Goal: Find specific page/section: Find specific page/section

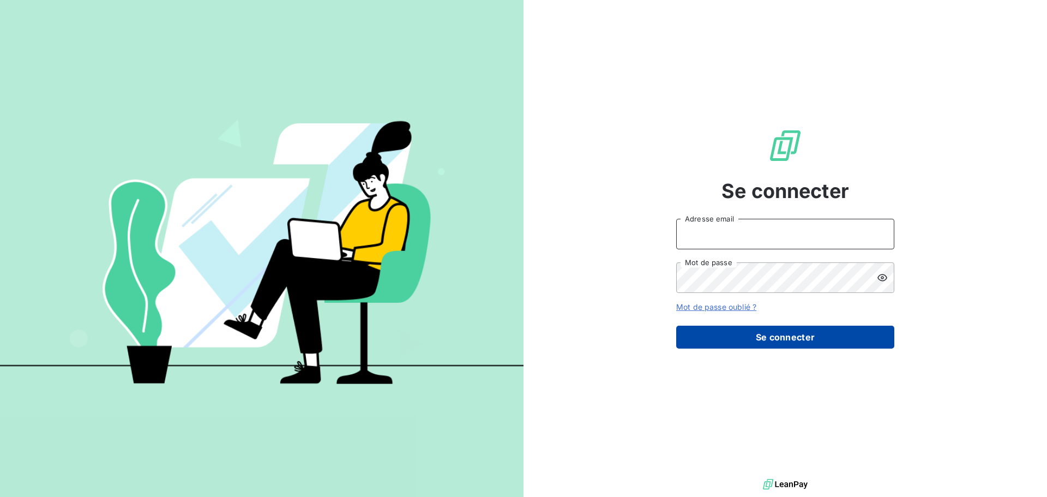
type input "[EMAIL_ADDRESS][DOMAIN_NAME]"
click at [791, 331] on button "Se connecter" at bounding box center [785, 336] width 218 height 23
click at [813, 345] on button "Se connecter" at bounding box center [785, 336] width 218 height 23
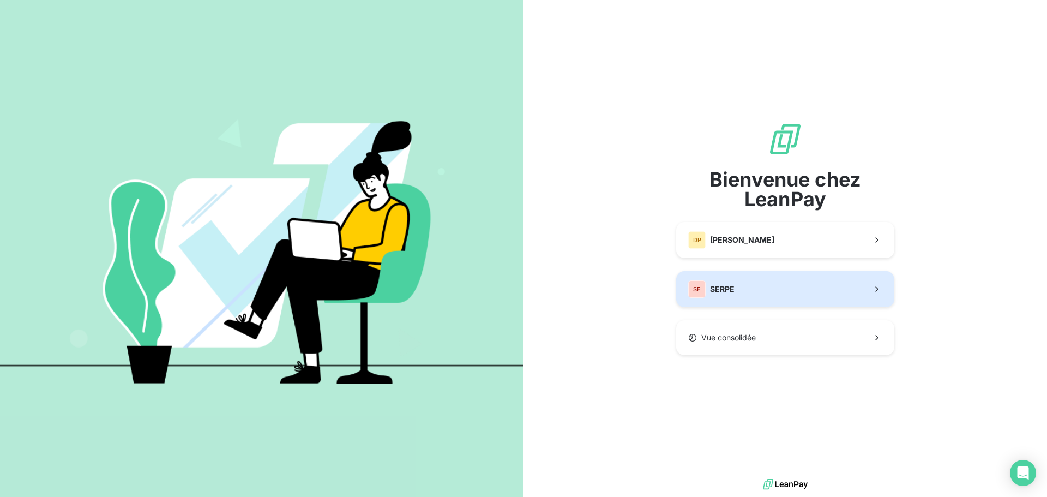
click at [795, 294] on button "SE SERPE" at bounding box center [785, 289] width 218 height 36
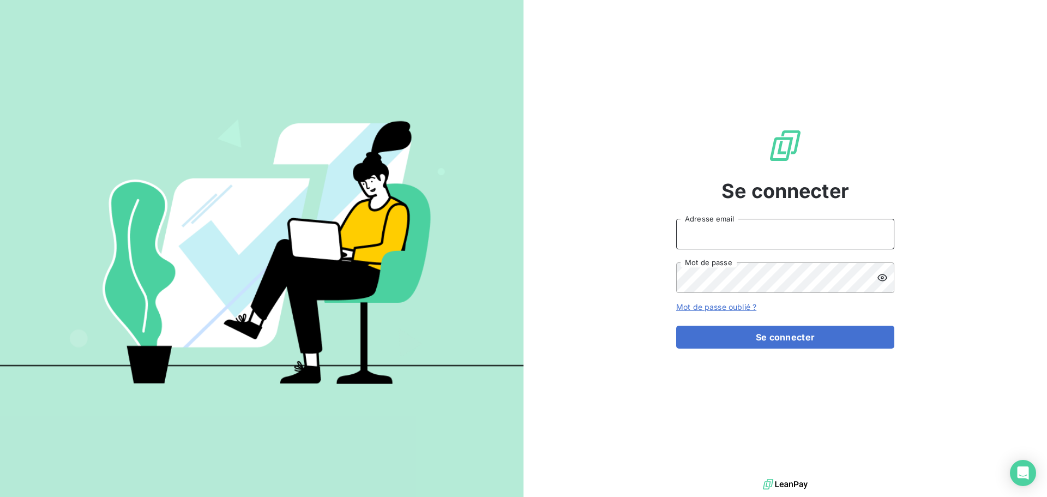
type input "[EMAIL_ADDRESS][DOMAIN_NAME]"
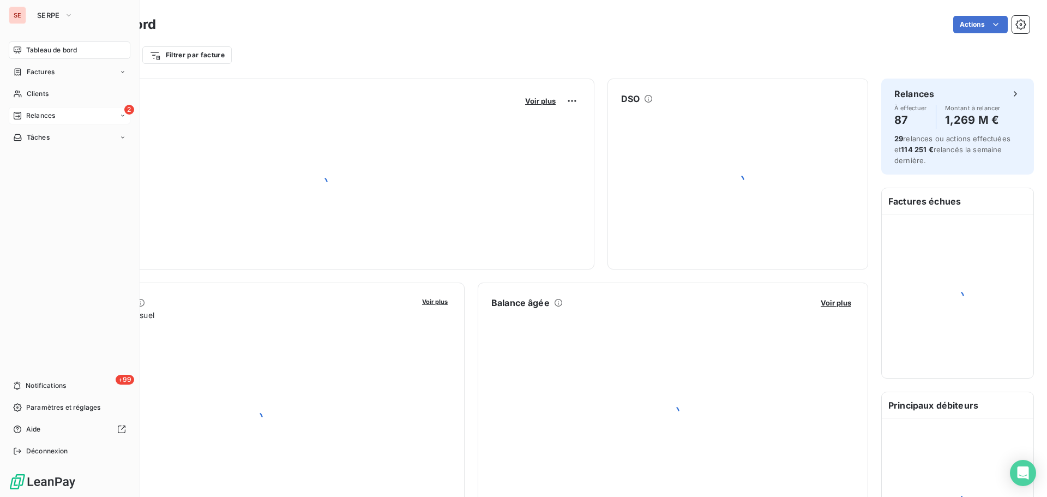
click at [32, 113] on span "Relances" at bounding box center [40, 116] width 29 height 10
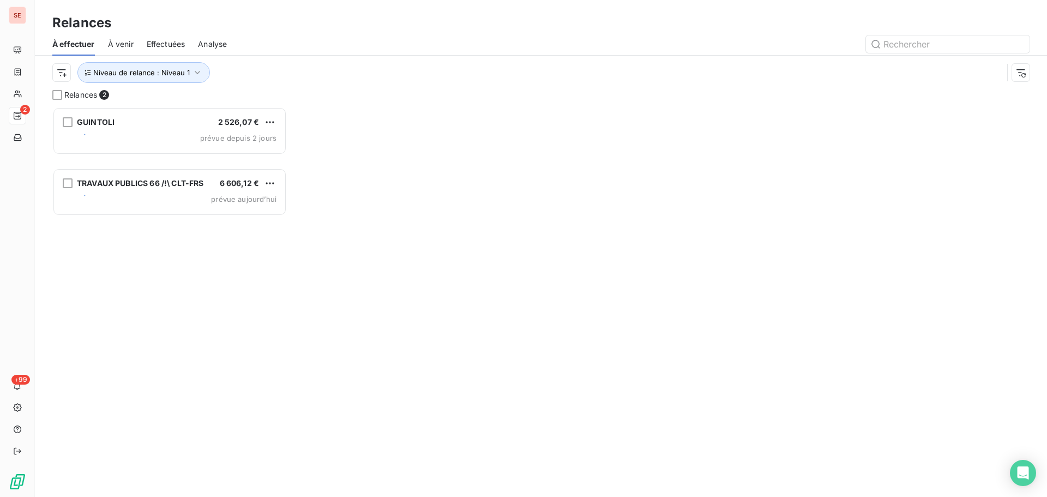
scroll to position [382, 226]
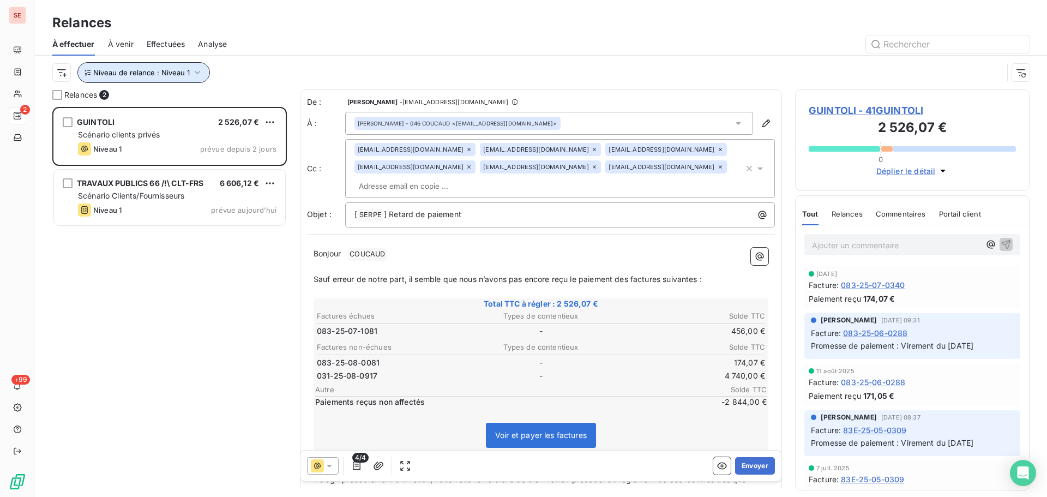
click at [183, 74] on span "Niveau de relance : Niveau 1" at bounding box center [141, 72] width 96 height 9
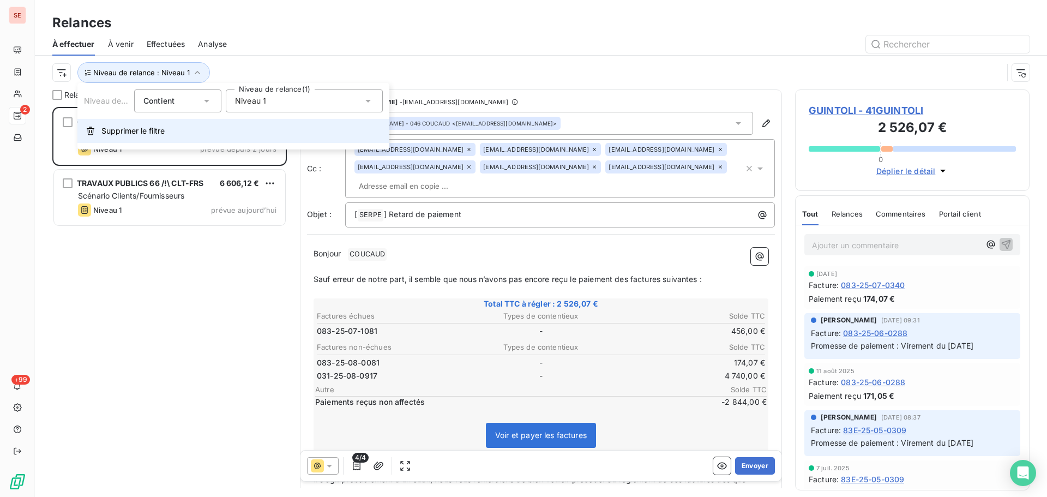
click at [130, 141] on button "Supprimer le filtre" at bounding box center [233, 131] width 312 height 24
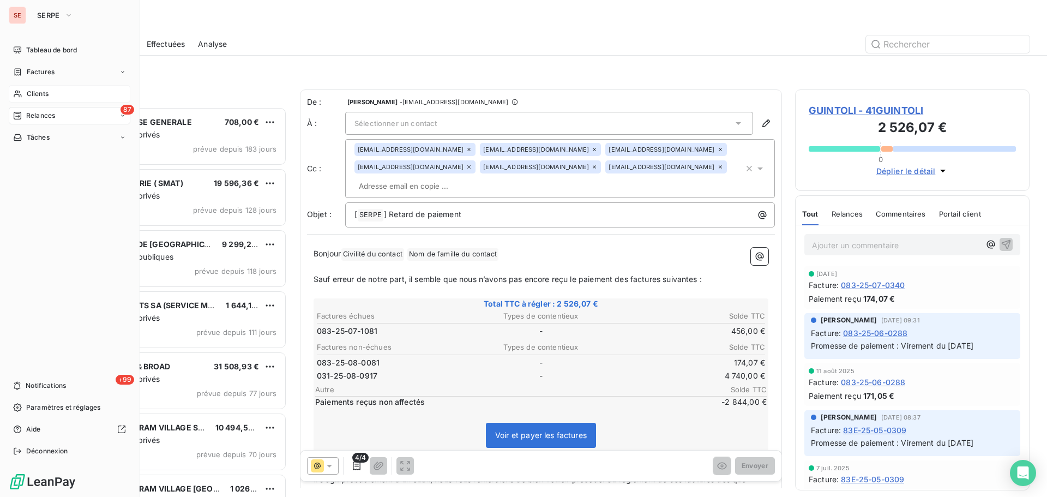
click at [28, 94] on span "Clients" at bounding box center [38, 94] width 22 height 10
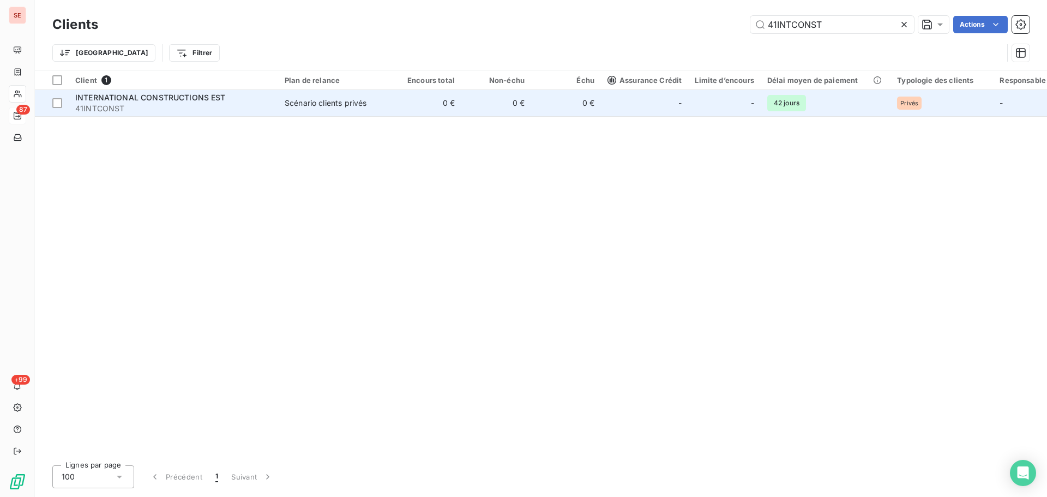
type input "41INTCONST"
click at [369, 112] on td "Scénario clients privés" at bounding box center [334, 103] width 113 height 26
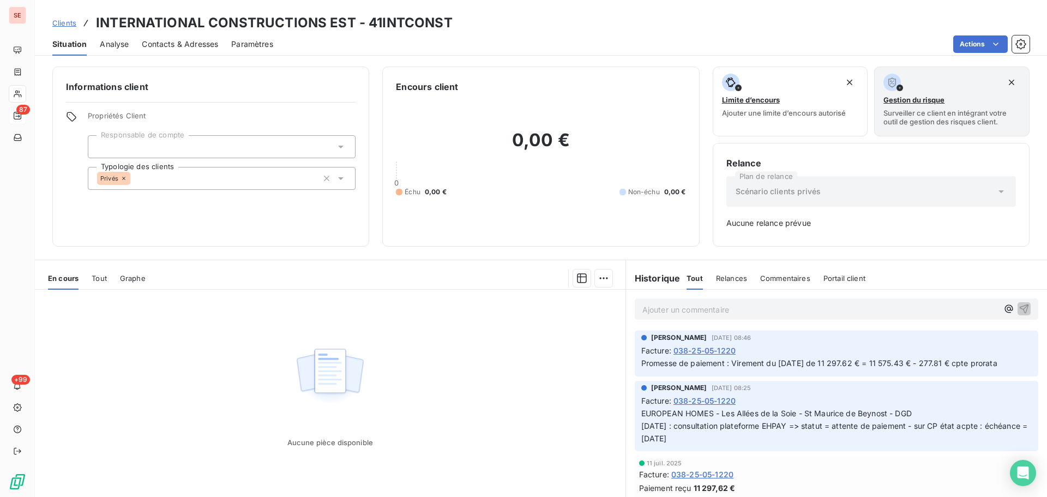
click at [430, 23] on h3 "INTERNATIONAL CONSTRUCTIONS EST - 41INTCONST" at bounding box center [274, 23] width 357 height 20
copy h3 "41INTCONST"
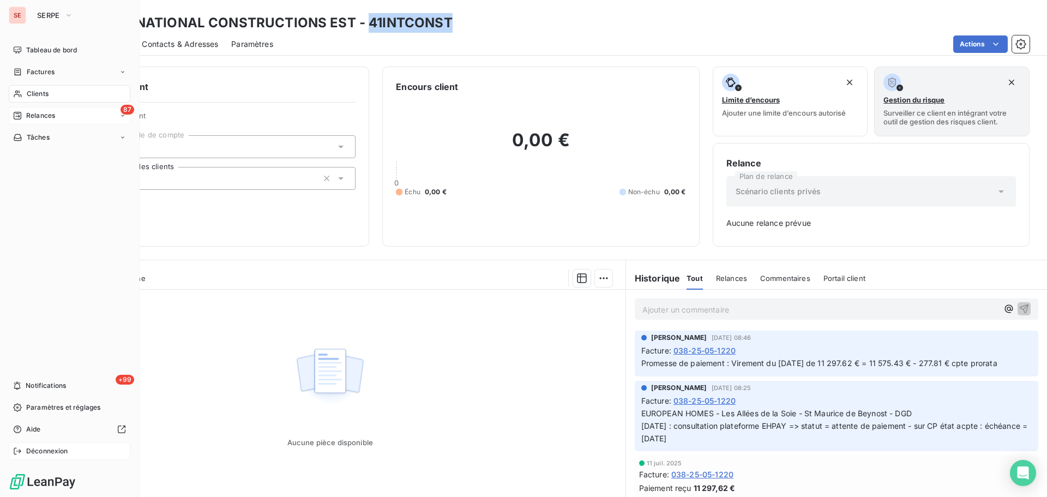
click at [22, 453] on div "Déconnexion" at bounding box center [70, 450] width 122 height 17
